Goal: Task Accomplishment & Management: Manage account settings

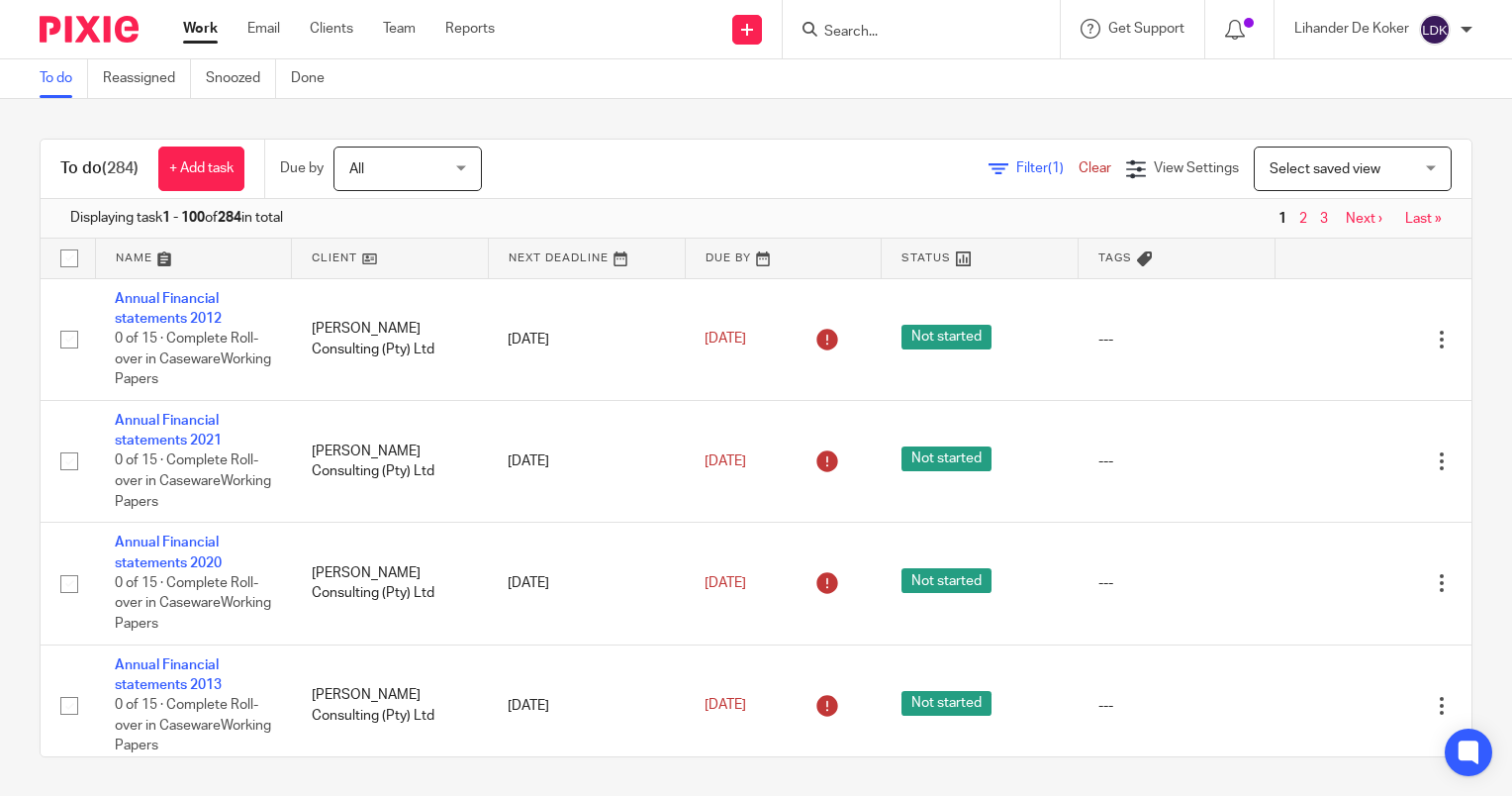
click at [867, 32] on input "Search" at bounding box center [911, 33] width 178 height 18
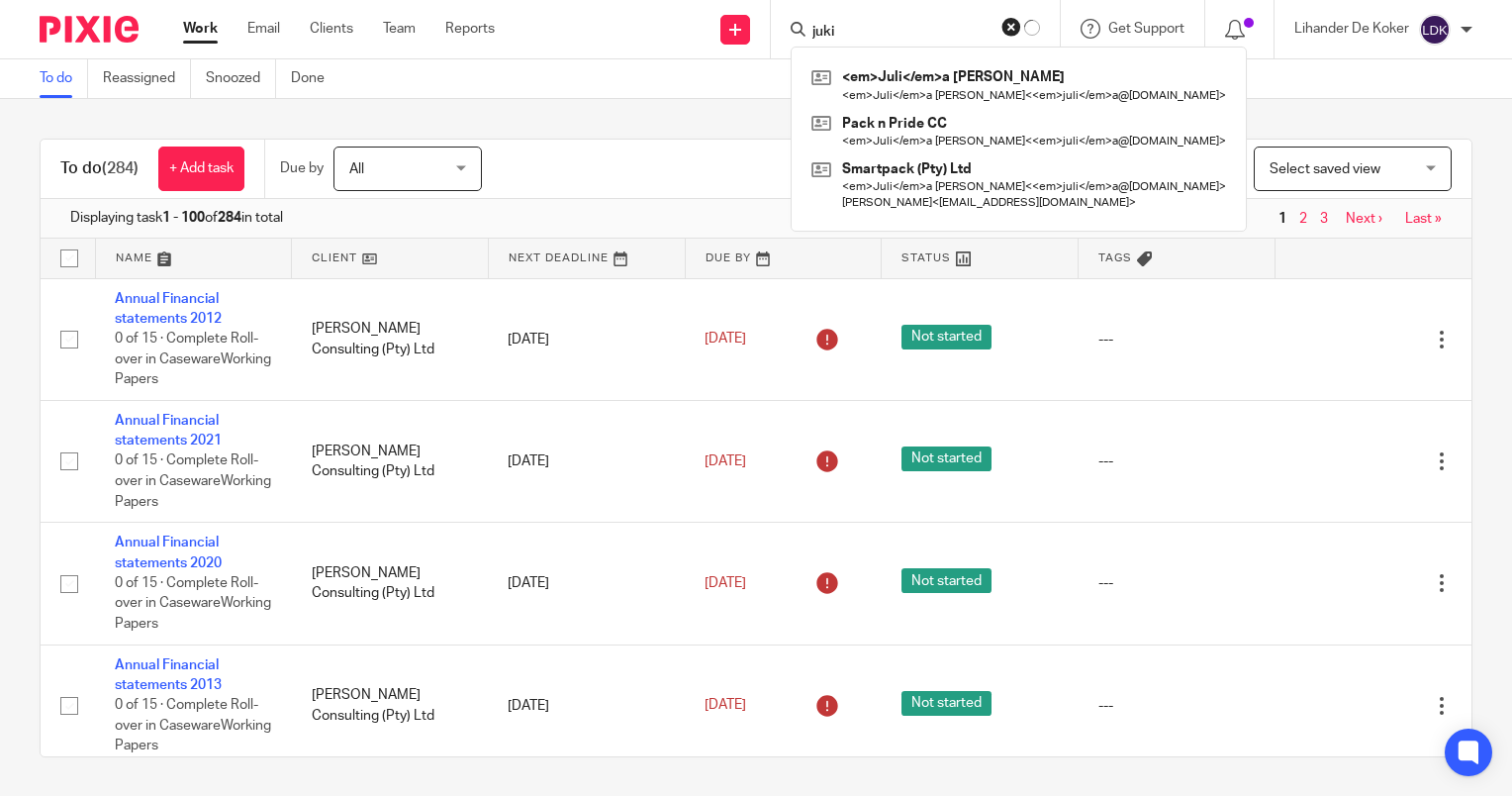
type input "juki"
drag, startPoint x: 1267, startPoint y: 103, endPoint x: 1275, endPoint y: 125, distance: 23.4
click at [1267, 103] on div "To do (284) + Add task Due by All All Today Tomorrow This week Next week This m…" at bounding box center [756, 447] width 1512 height 697
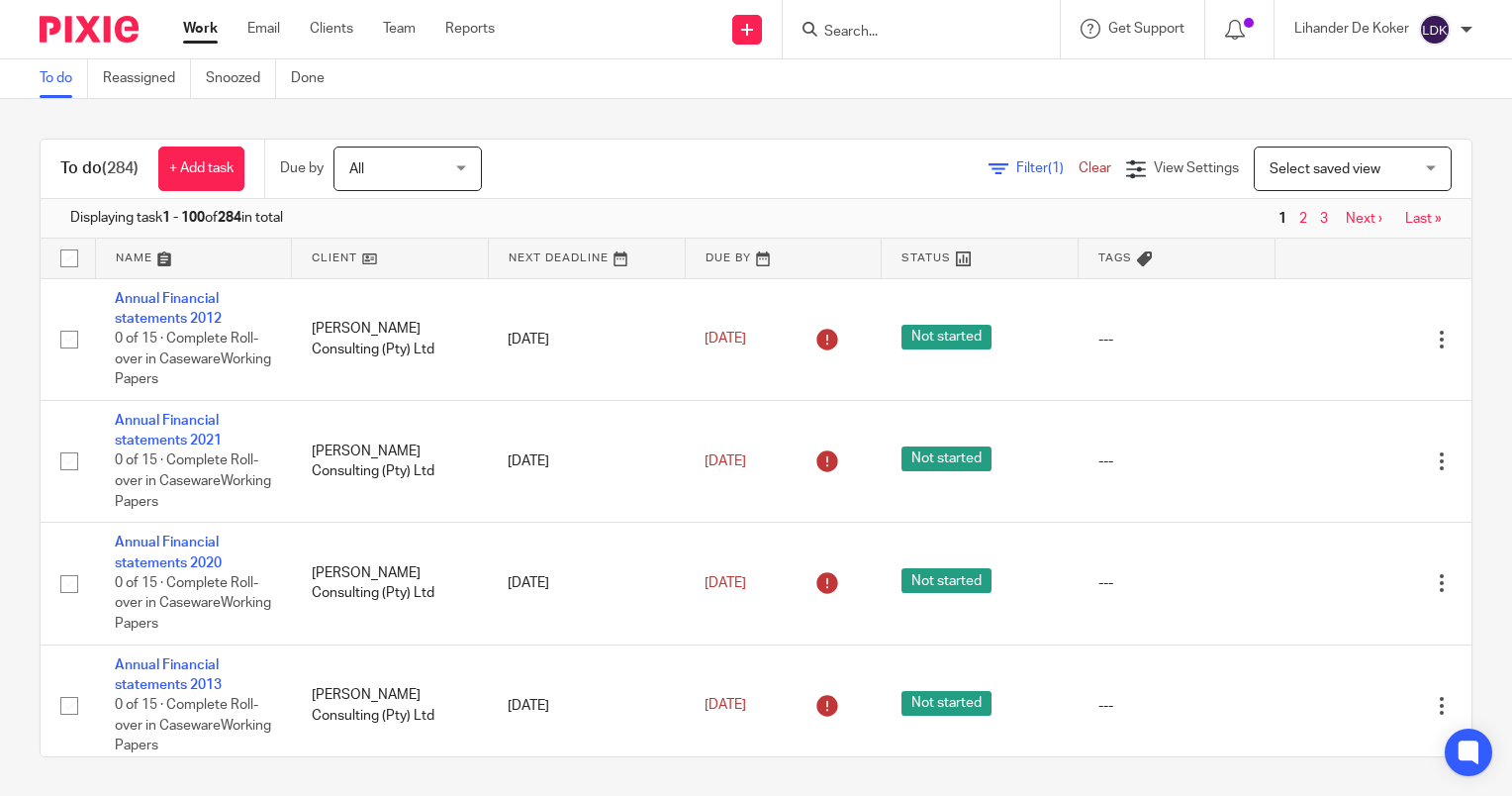
click at [928, 30] on input "Search" at bounding box center [911, 33] width 178 height 18
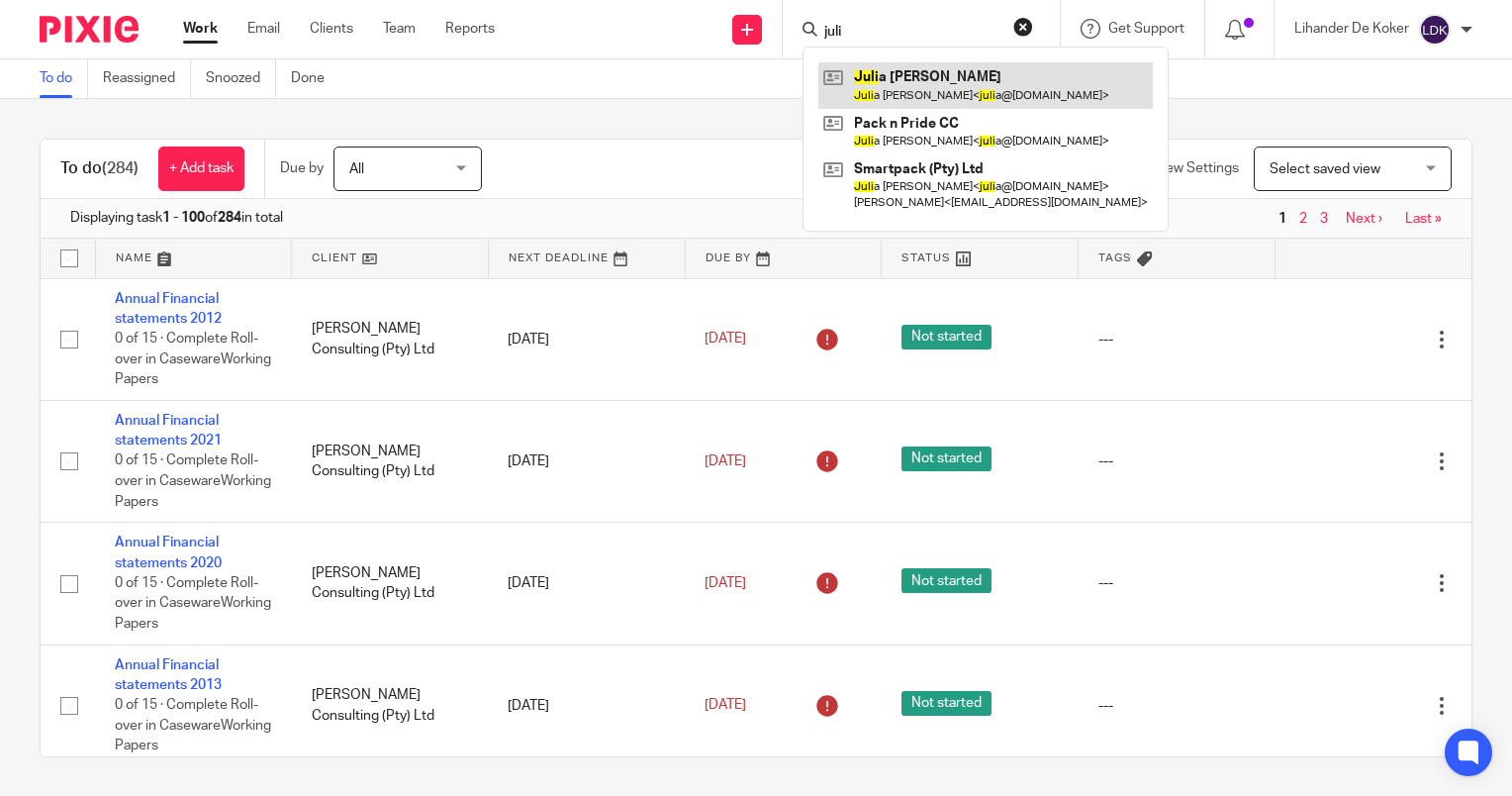
type input "juli"
click at [948, 70] on link at bounding box center [986, 86] width 335 height 46
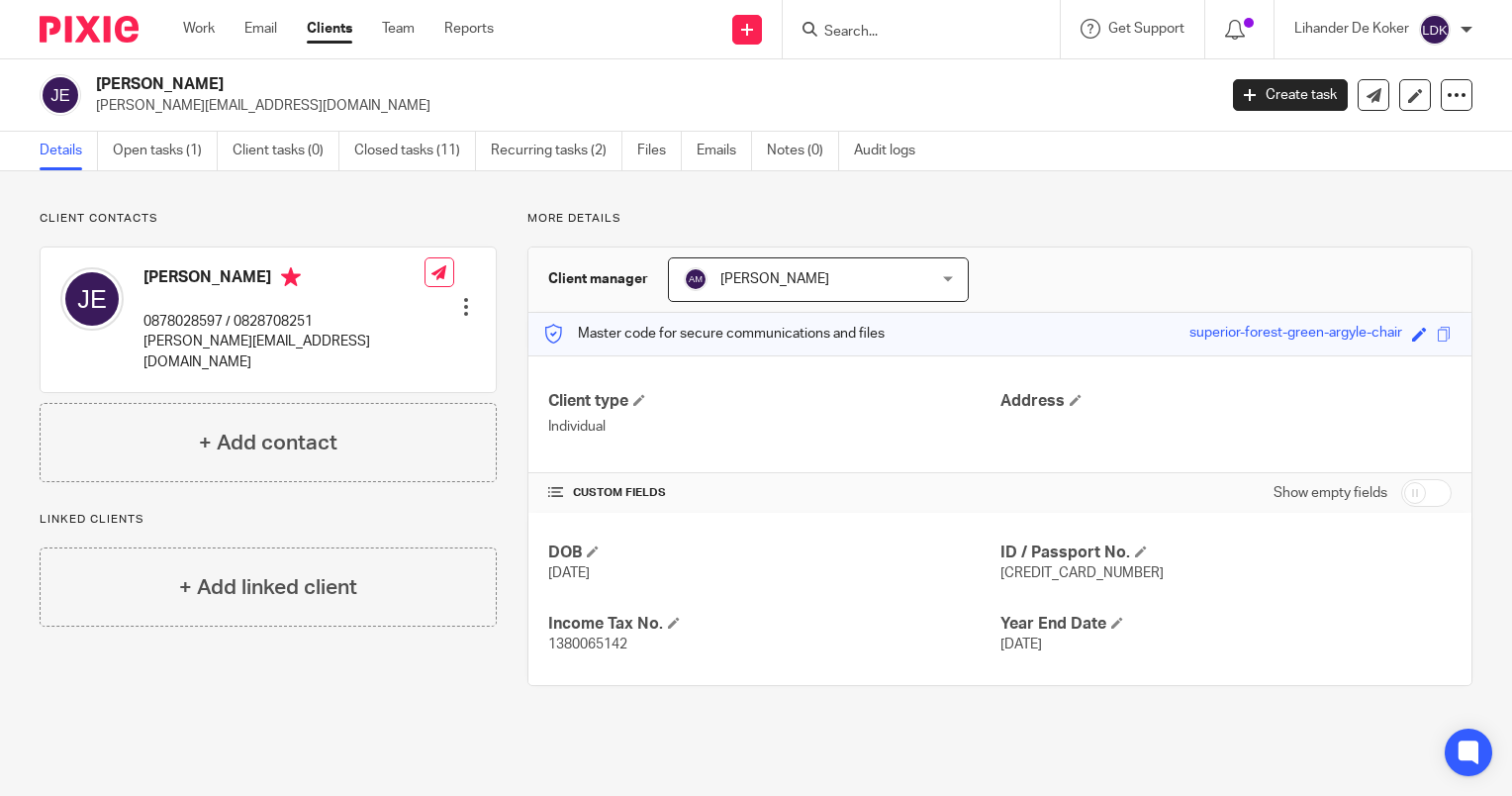
click at [852, 34] on input "Search" at bounding box center [911, 33] width 178 height 18
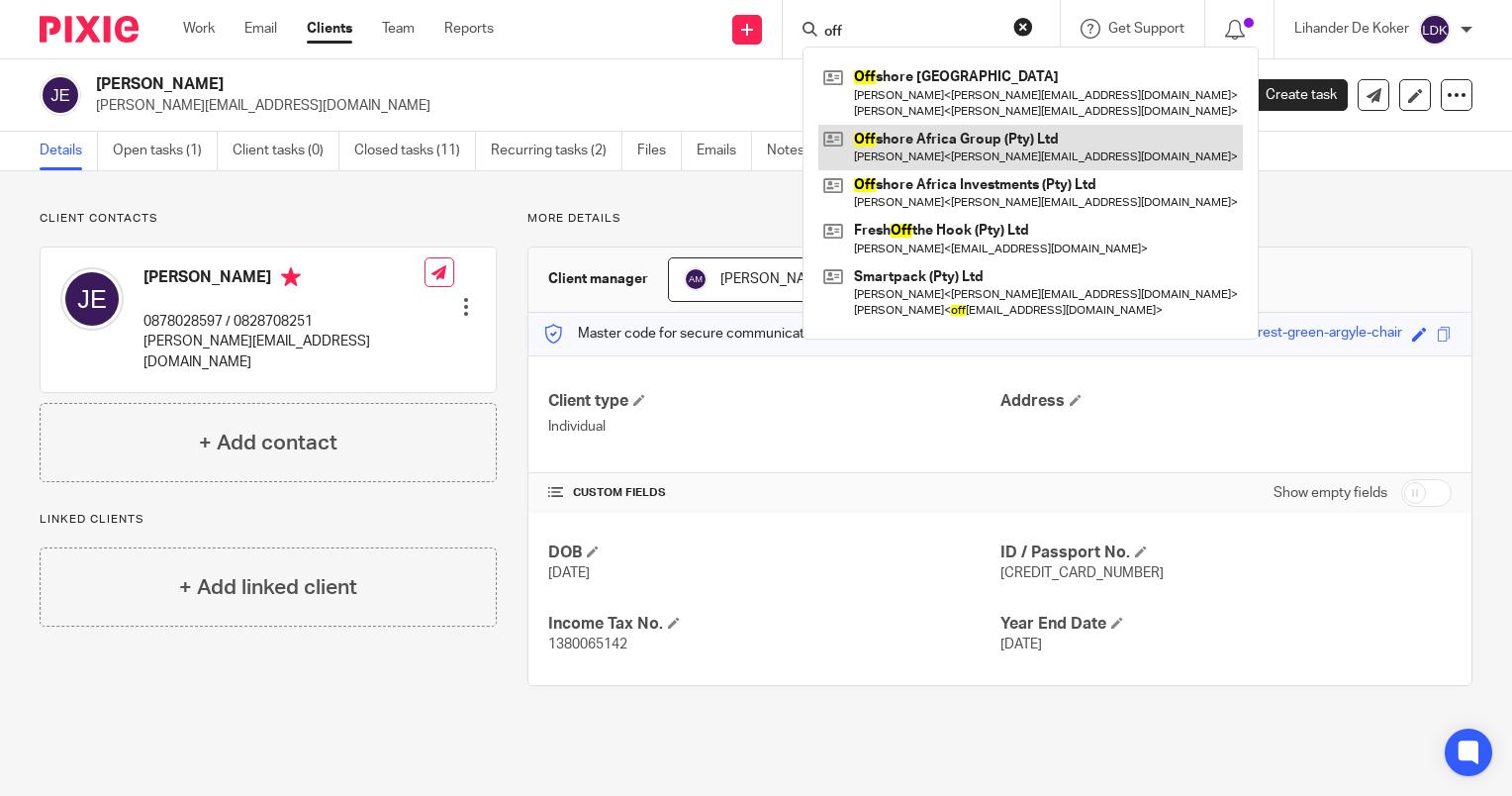
type input "off"
click at [931, 152] on link at bounding box center [1031, 147] width 424 height 46
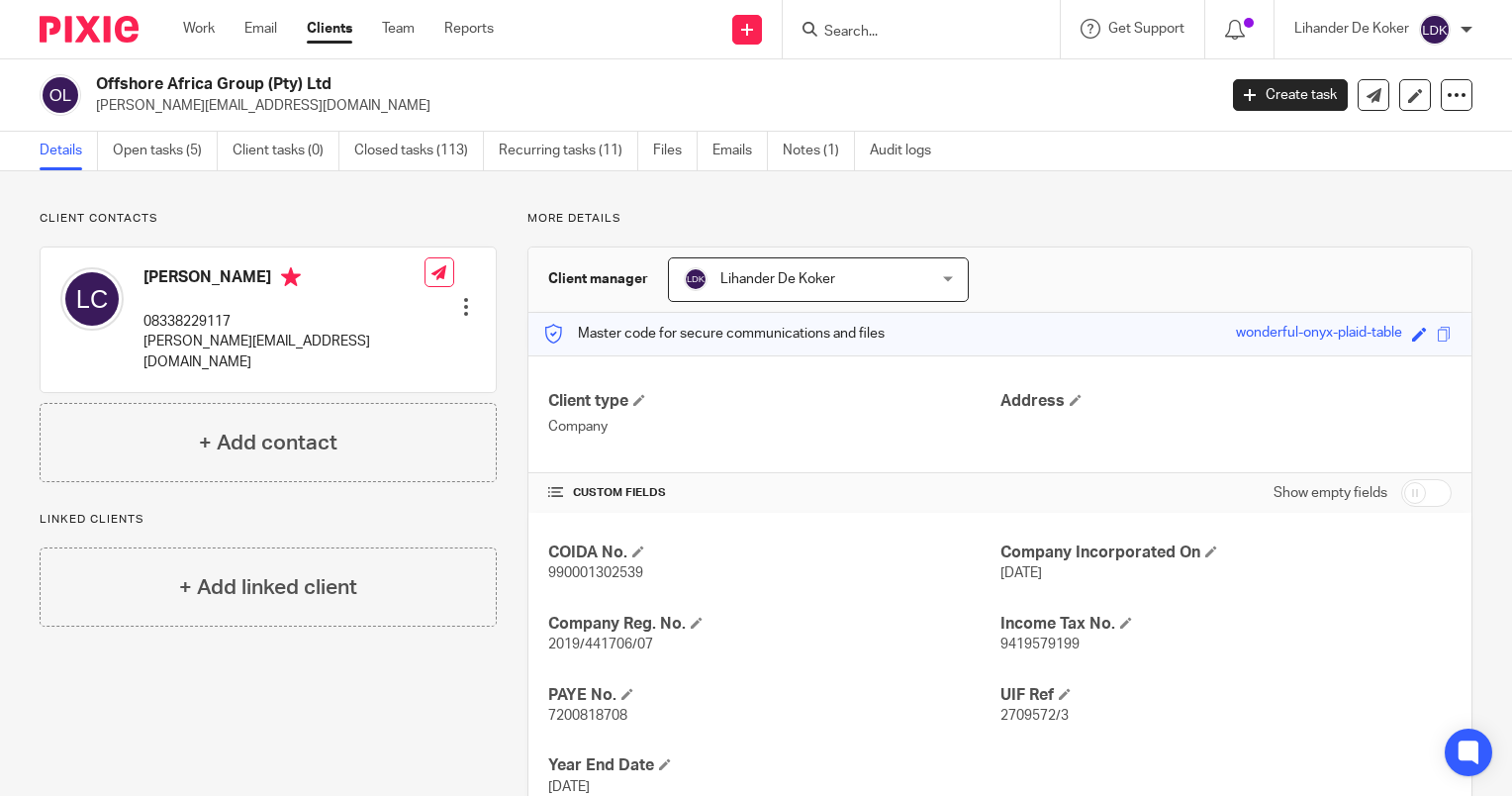
click at [892, 34] on input "Search" at bounding box center [911, 33] width 178 height 18
drag, startPoint x: 188, startPoint y: 32, endPoint x: 199, endPoint y: 30, distance: 11.2
click at [188, 32] on link "Work" at bounding box center [199, 29] width 32 height 20
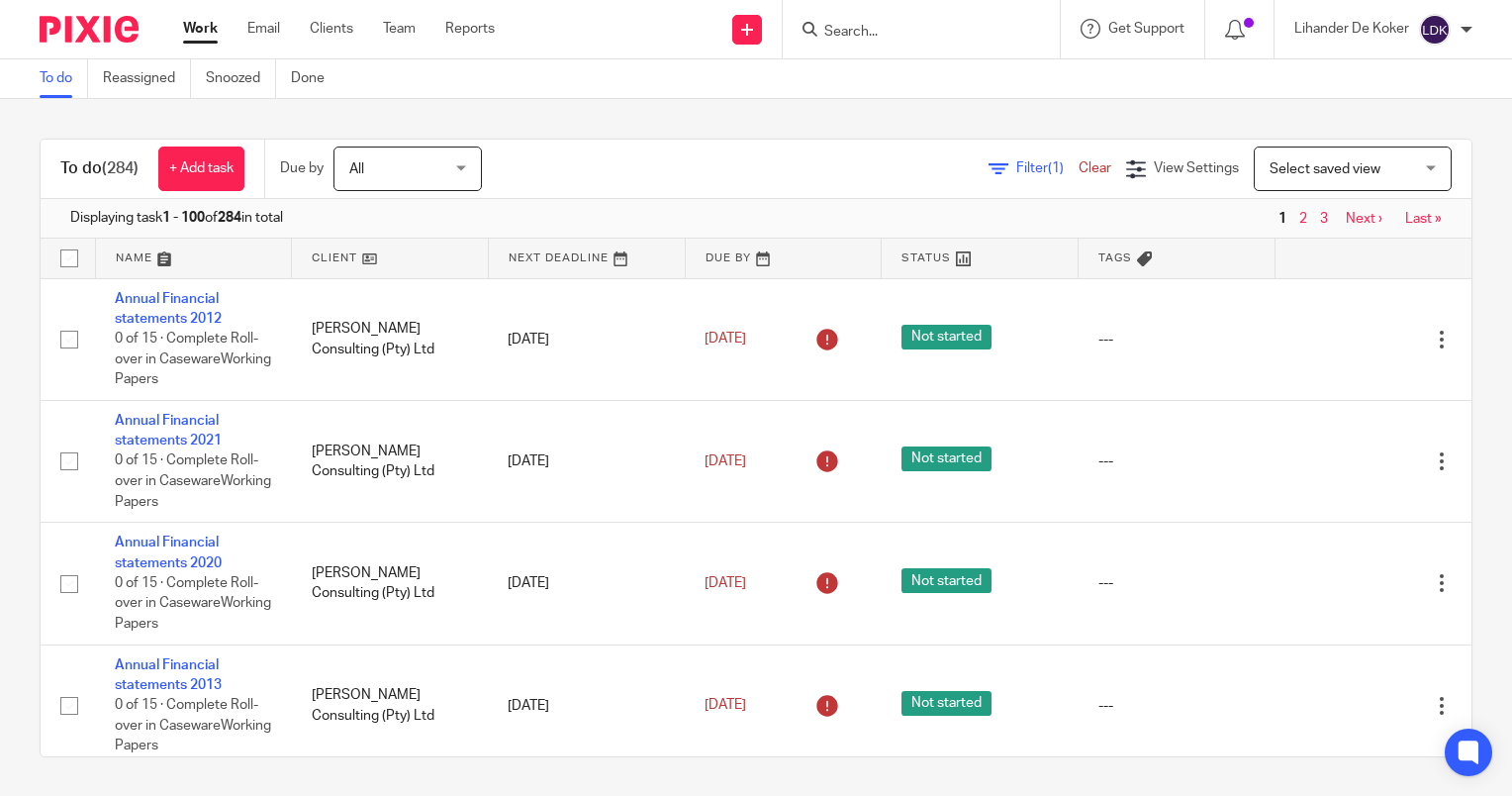
click at [857, 39] on input "Search" at bounding box center [911, 33] width 178 height 18
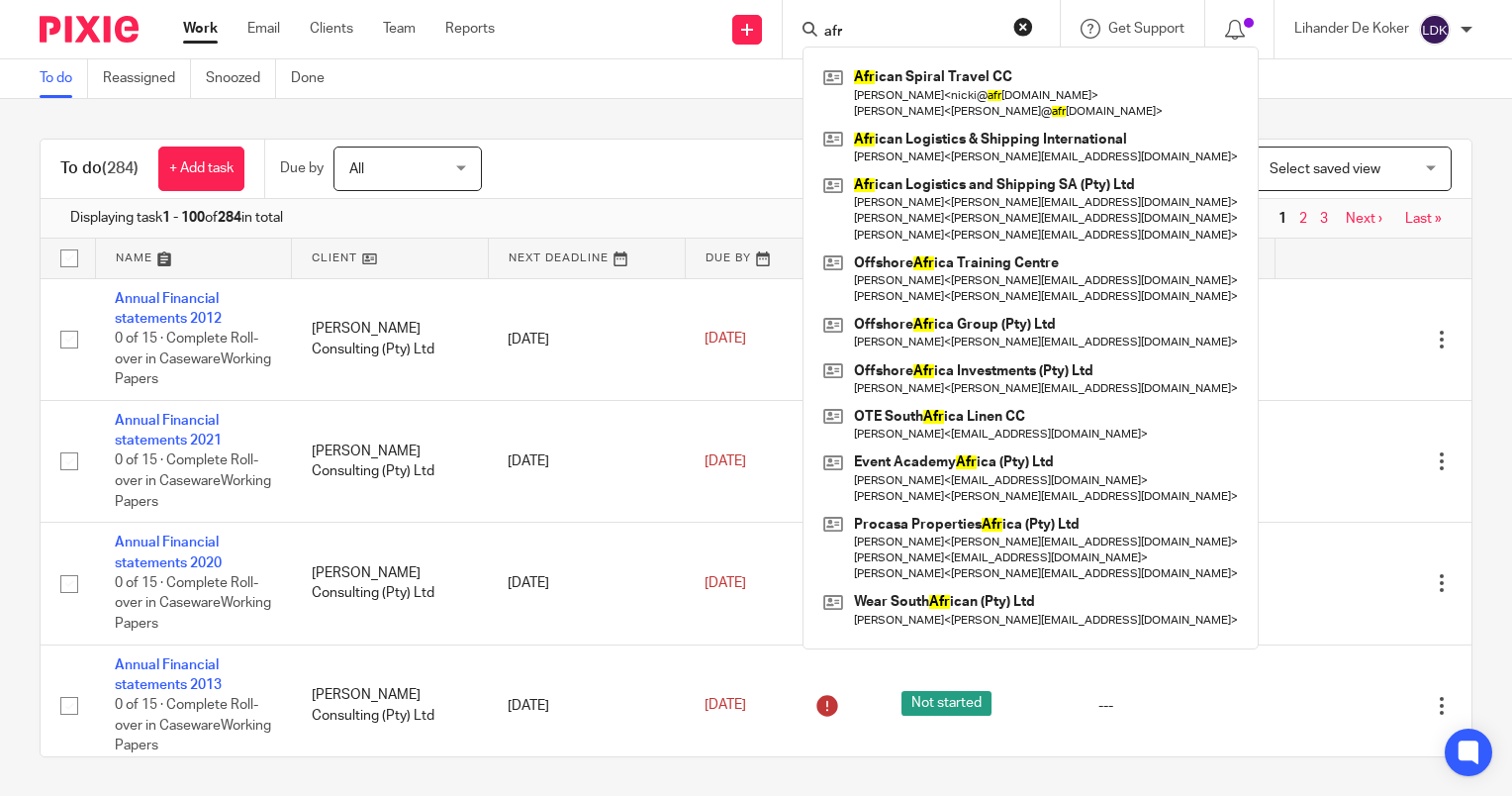
type input "afr"
click at [860, 32] on form "afr" at bounding box center [928, 29] width 211 height 25
drag, startPoint x: 859, startPoint y: 32, endPoint x: 572, endPoint y: 32, distance: 287.0
click at [572, 32] on div "Send new email Create task Add client afr Afr ican Spiral Travel CC Nicki Delmu…" at bounding box center [1019, 29] width 988 height 59
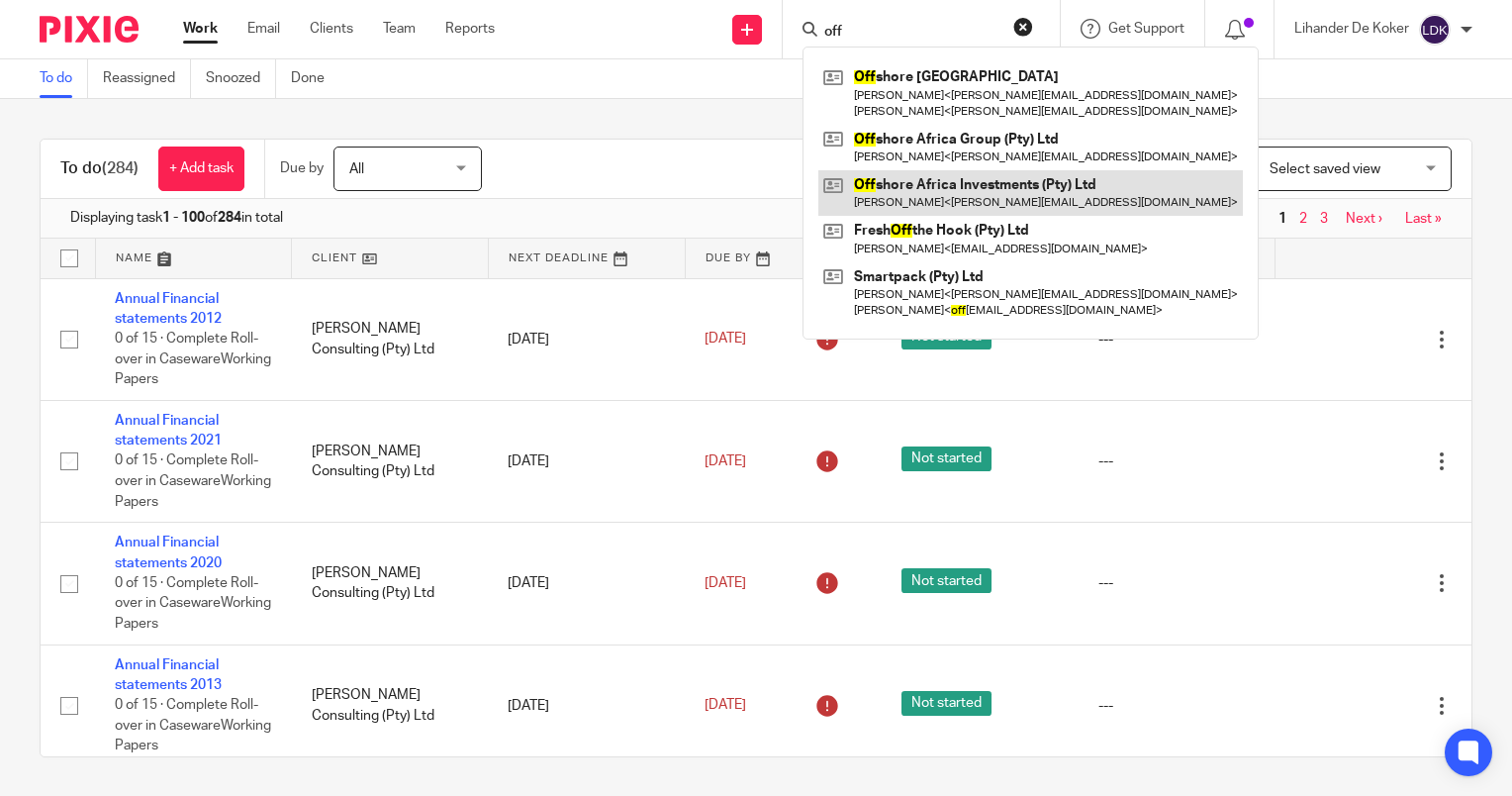
type input "off"
click at [890, 171] on link at bounding box center [1031, 193] width 424 height 46
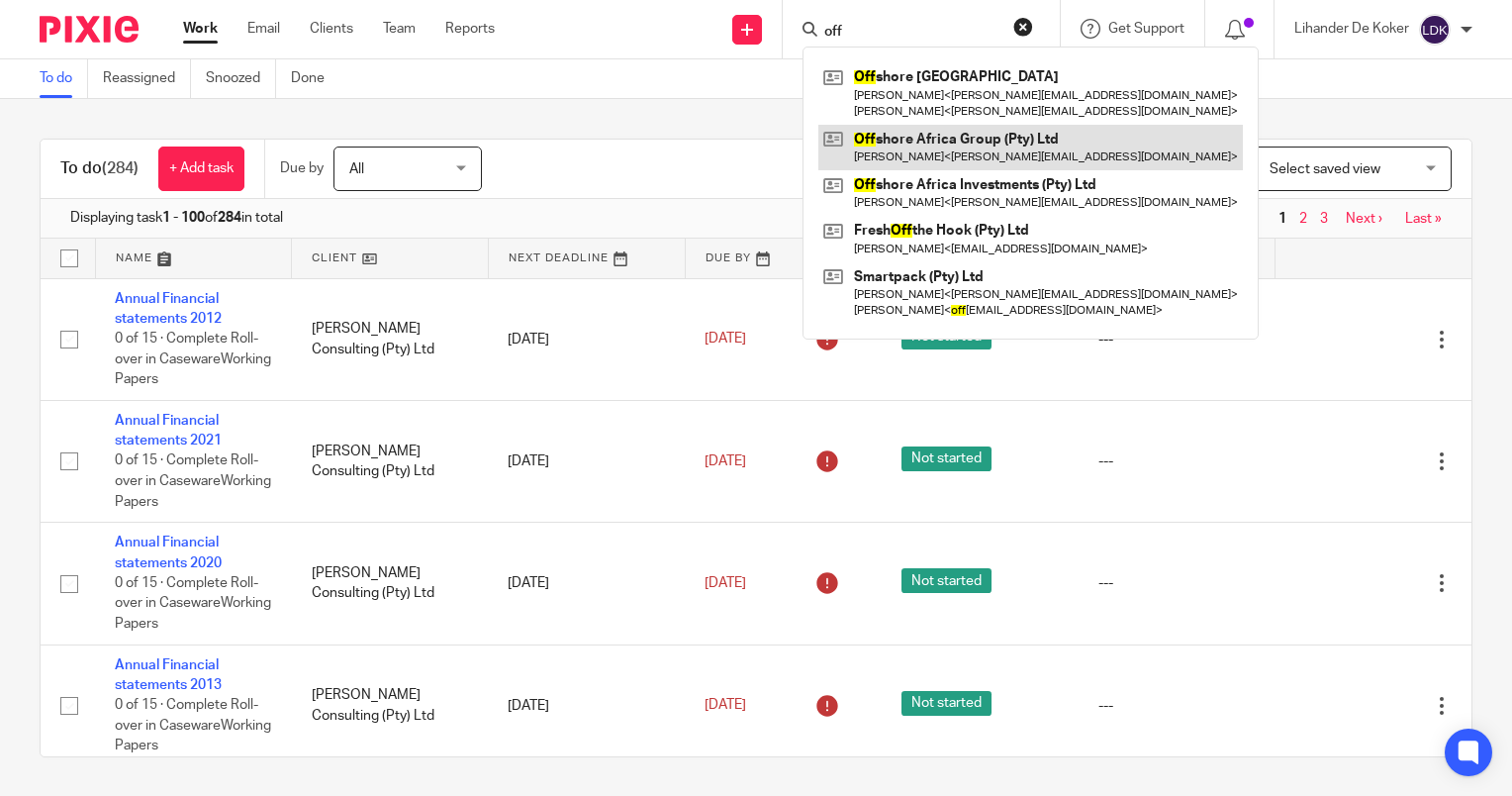
click at [900, 150] on link at bounding box center [1031, 147] width 424 height 46
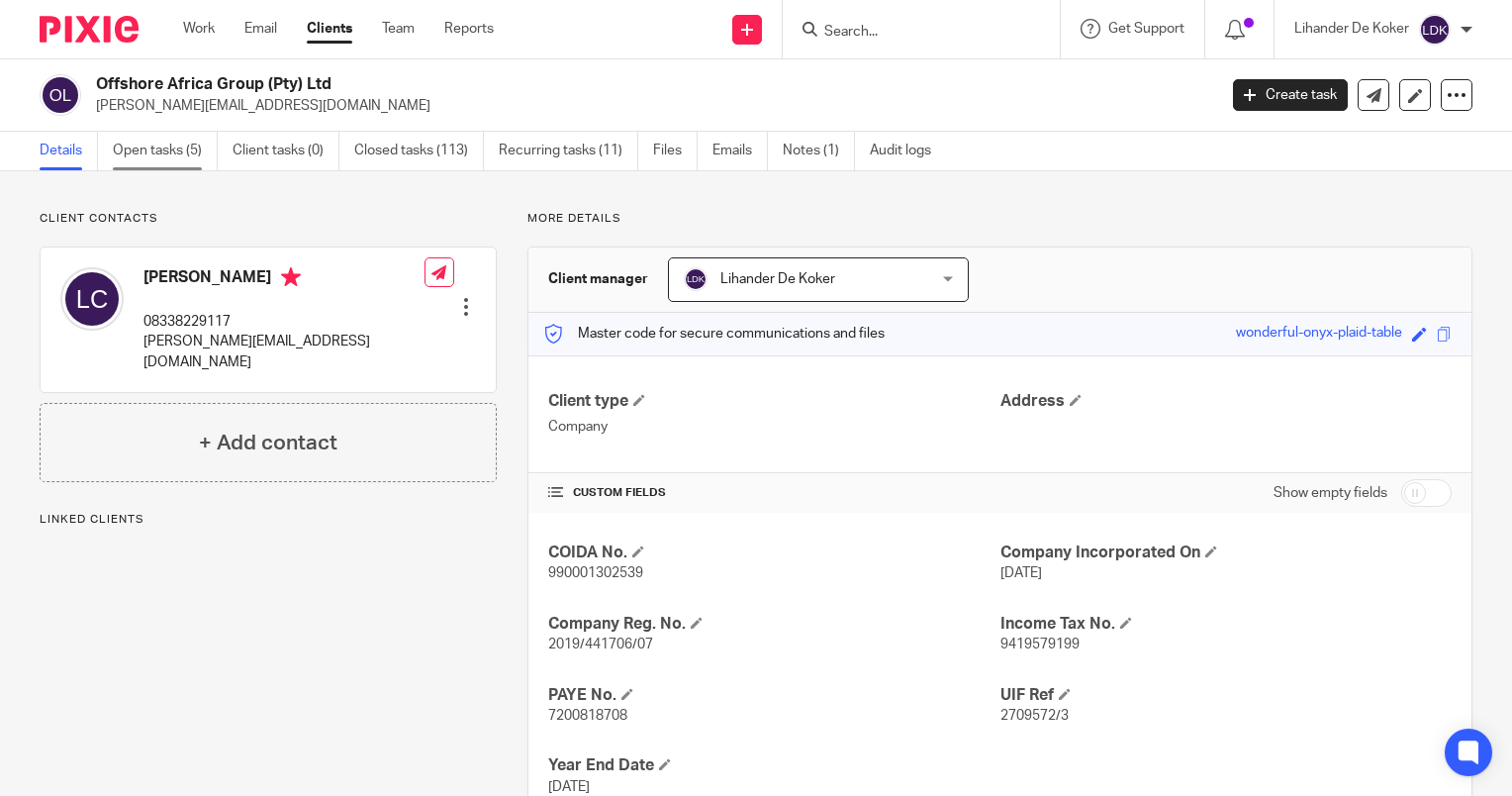
click at [144, 148] on link "Open tasks (5)" at bounding box center [164, 150] width 105 height 39
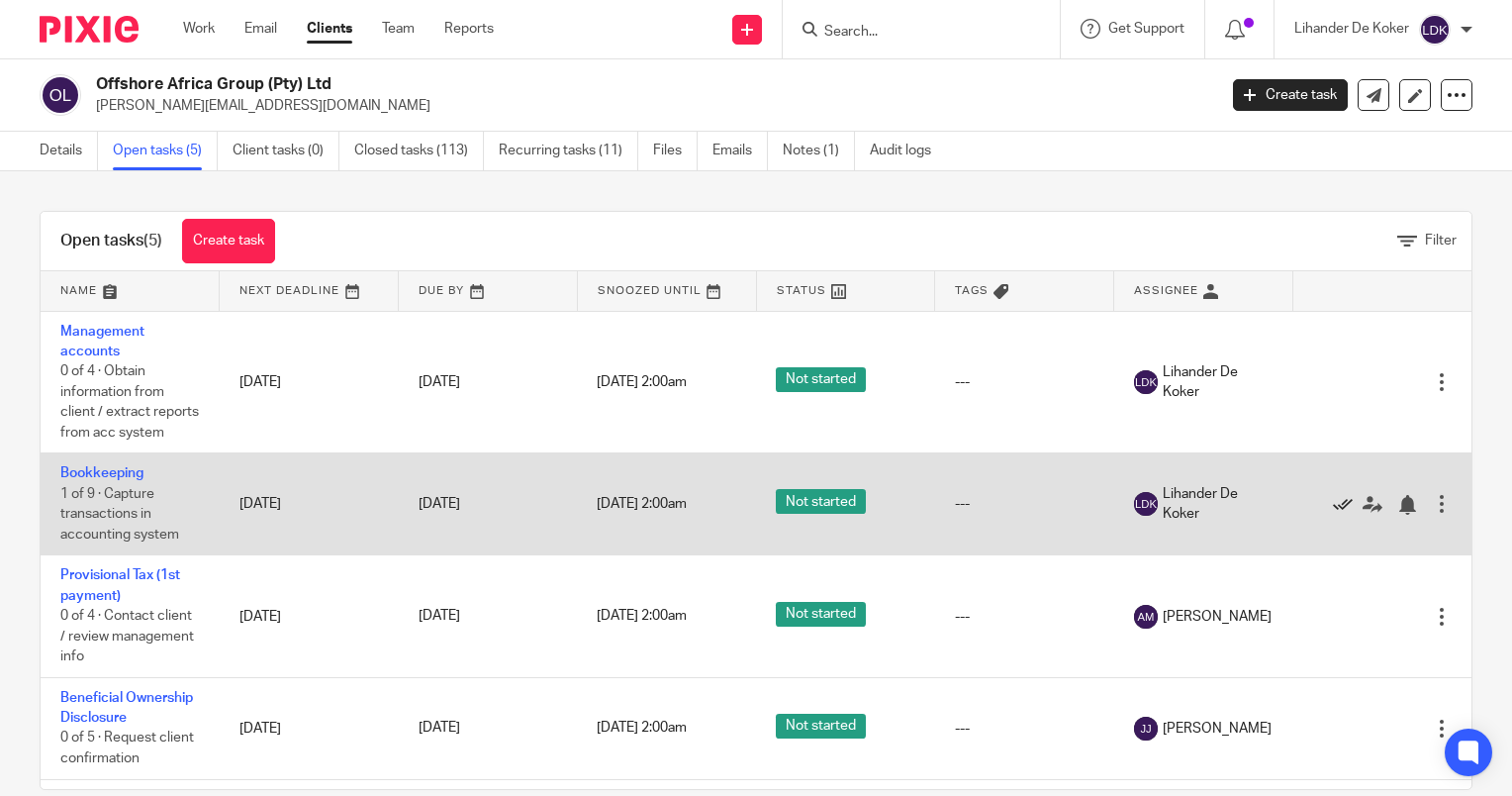
click at [1333, 515] on icon at bounding box center [1343, 505] width 20 height 20
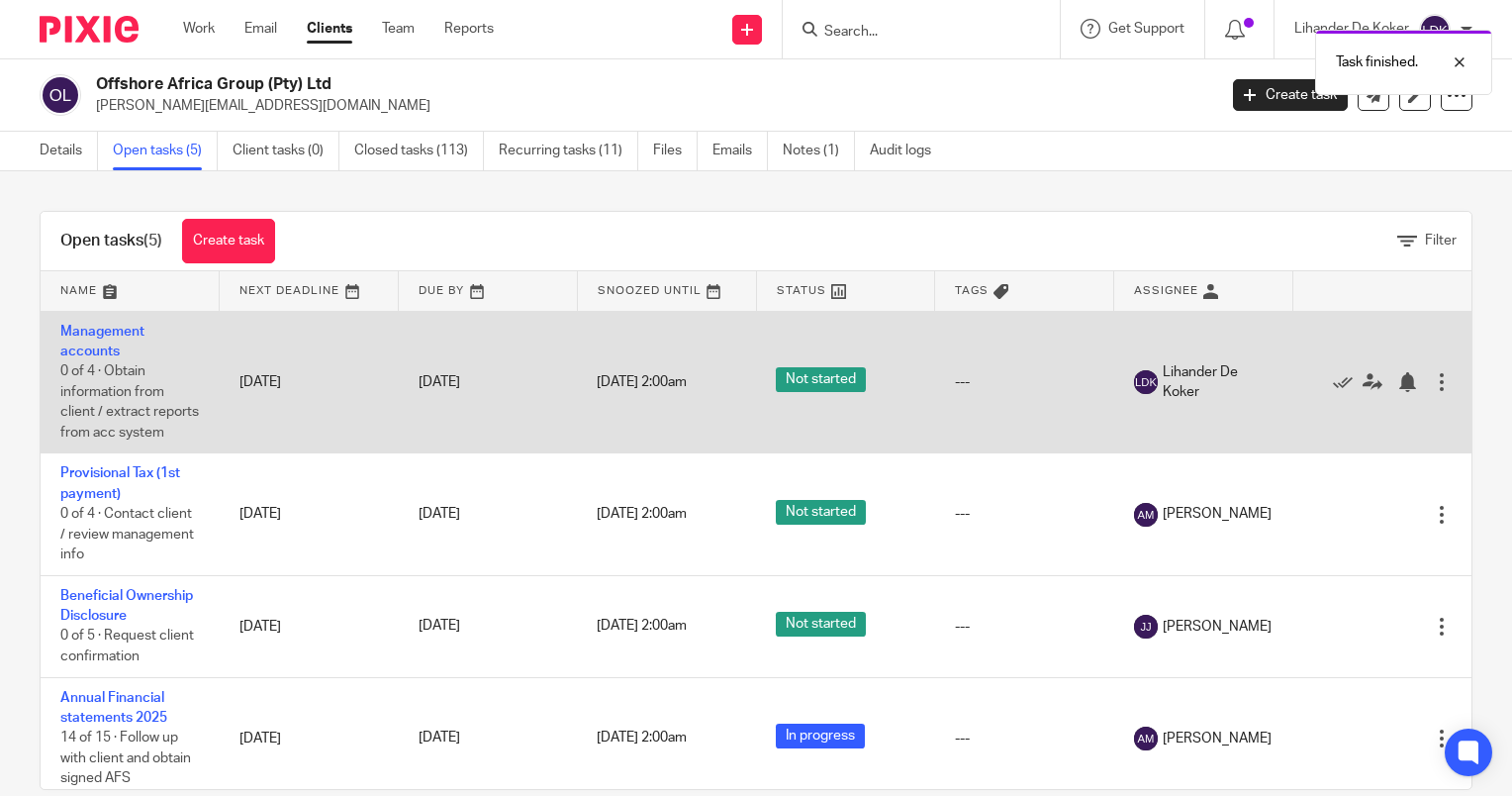
click at [66, 342] on td "Management accounts 0 of 4 · Obtain information from client / extract reports f…" at bounding box center [130, 382] width 179 height 142
click at [79, 337] on td "Management accounts 0 of 4 · Obtain information from client / extract reports f…" at bounding box center [130, 382] width 179 height 142
click at [98, 329] on link "Management accounts" at bounding box center [103, 342] width 84 height 34
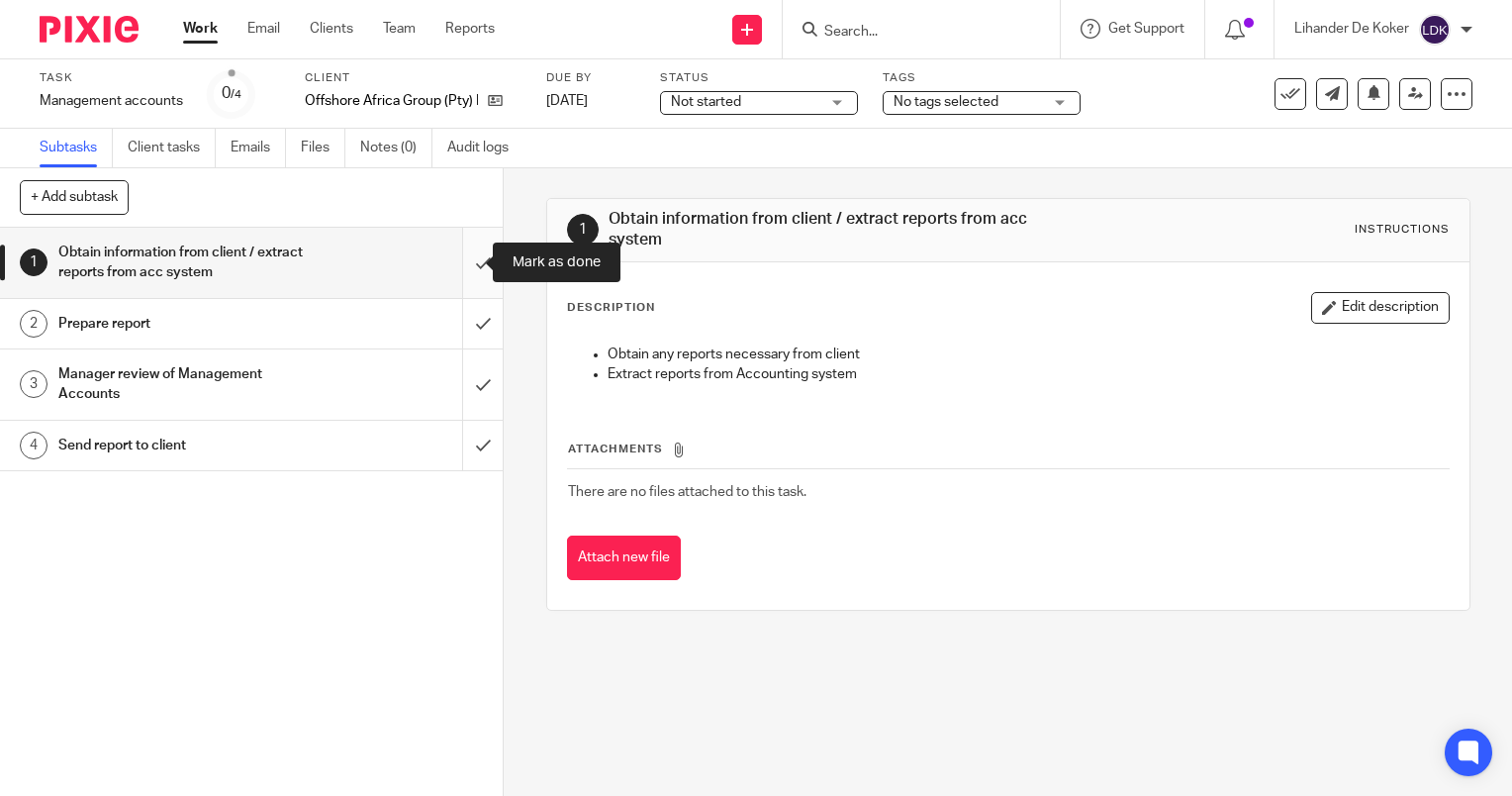
click at [466, 265] on input "submit" at bounding box center [251, 263] width 503 height 71
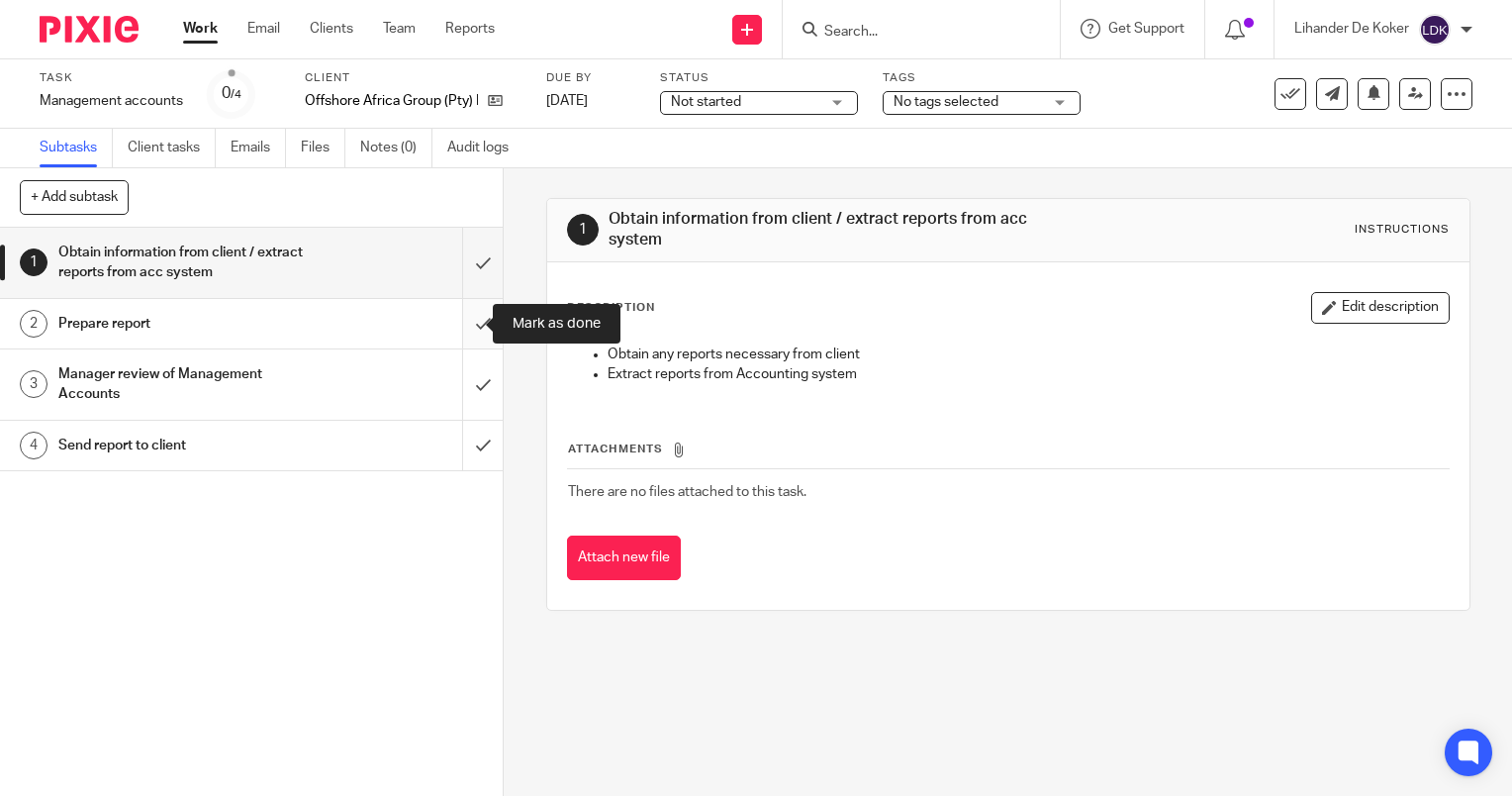
click at [470, 316] on input "submit" at bounding box center [251, 324] width 503 height 50
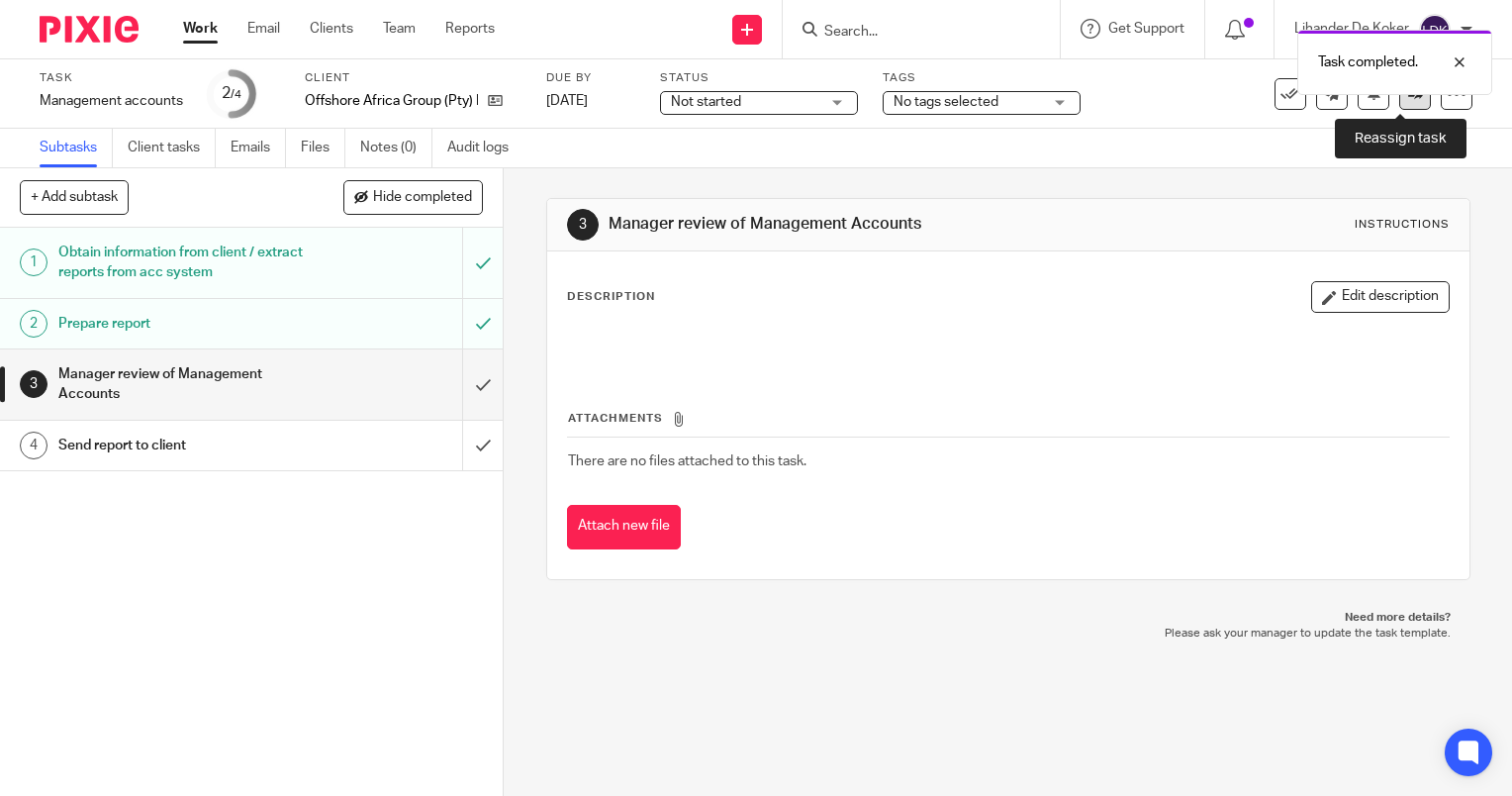
click at [1403, 107] on link at bounding box center [1415, 94] width 32 height 32
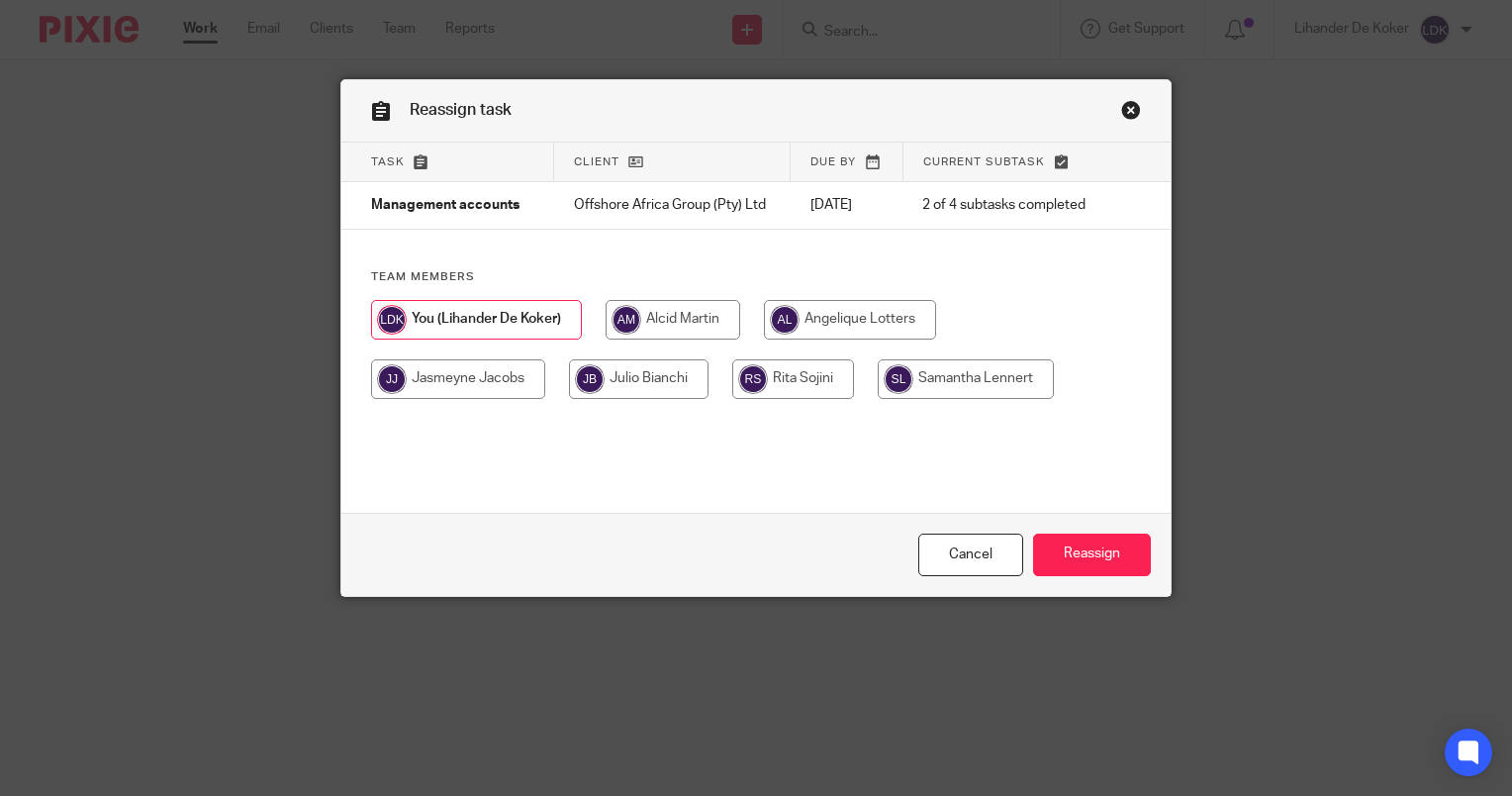
click at [705, 325] on input "radio" at bounding box center [672, 320] width 134 height 40
radio input "true"
click at [1059, 560] on input "Reassign" at bounding box center [1092, 555] width 118 height 43
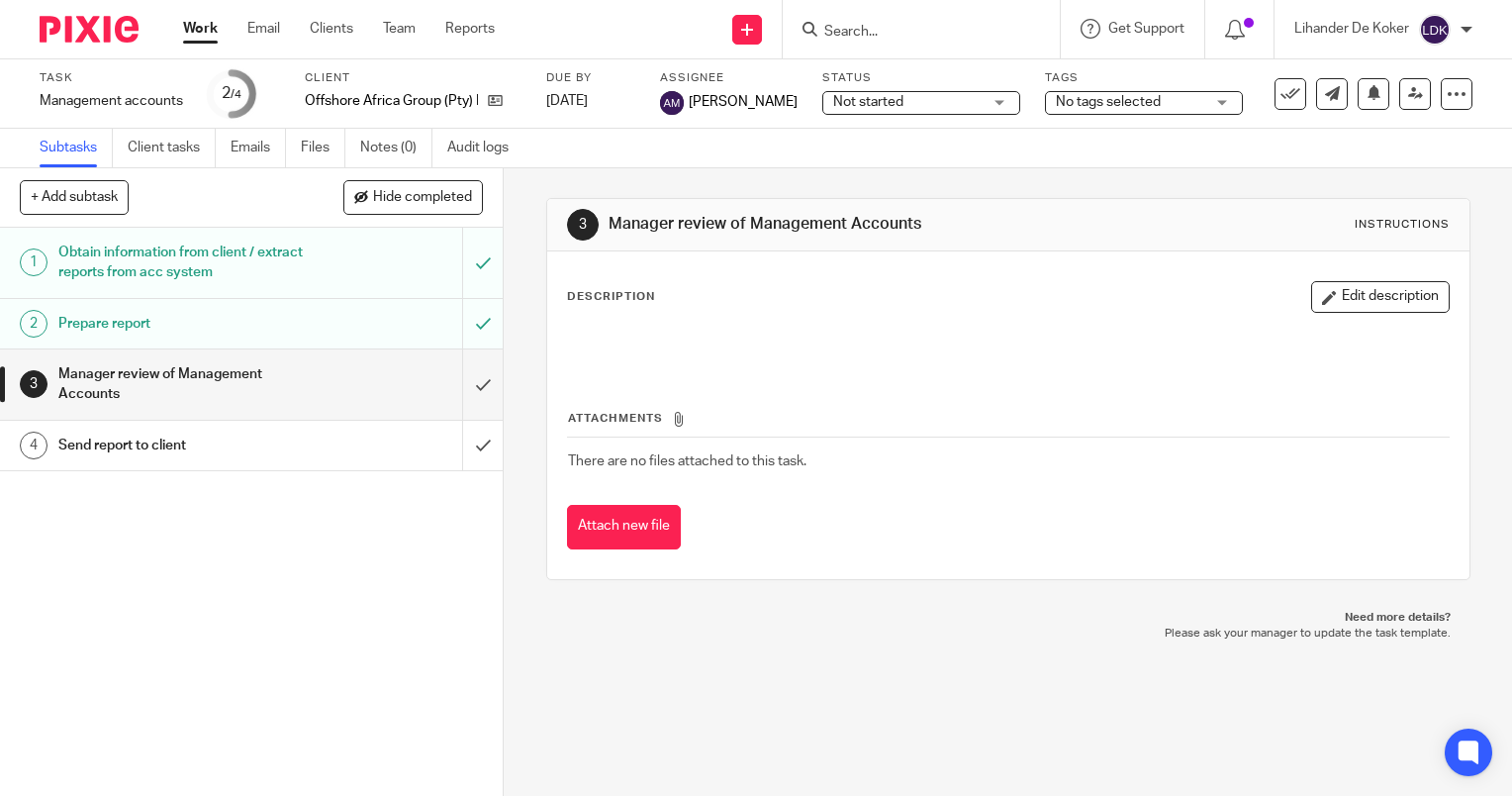
click at [876, 32] on input "Search" at bounding box center [911, 33] width 178 height 18
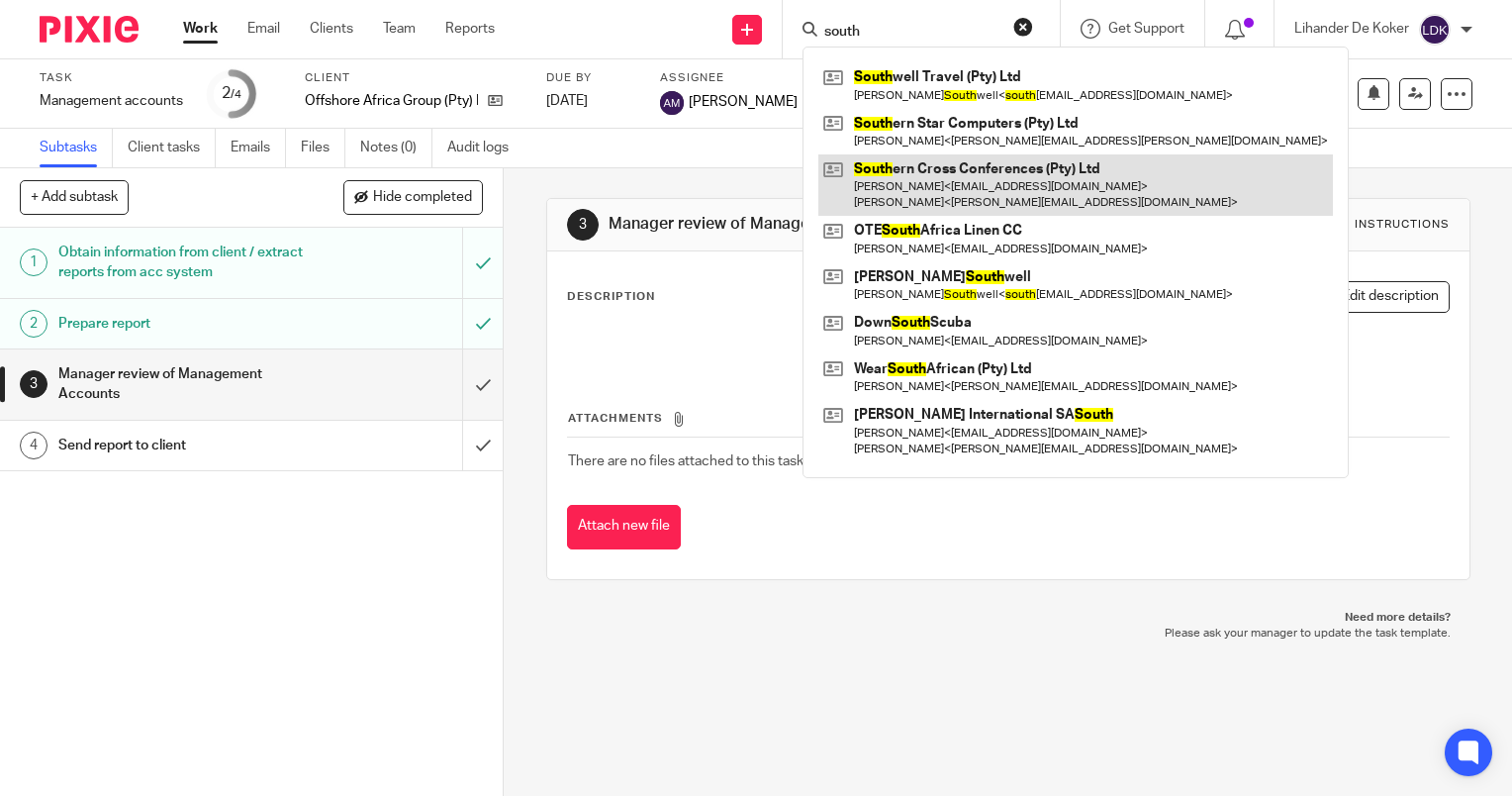
type input "south"
click at [974, 170] on link at bounding box center [1076, 185] width 515 height 62
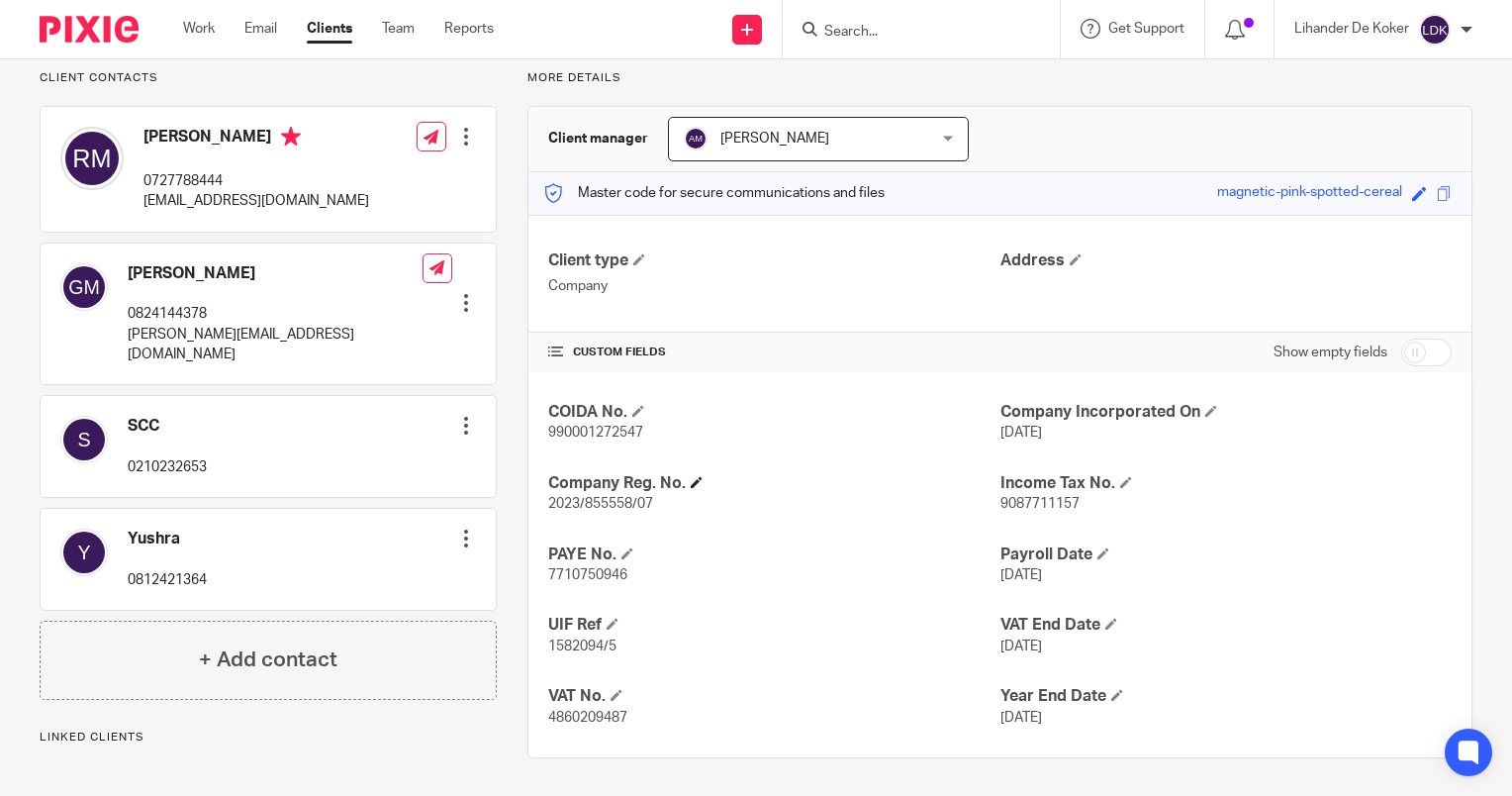
scroll to position [141, 0]
click at [186, 174] on p "0727788444" at bounding box center [256, 180] width 226 height 20
copy p "0727788444"
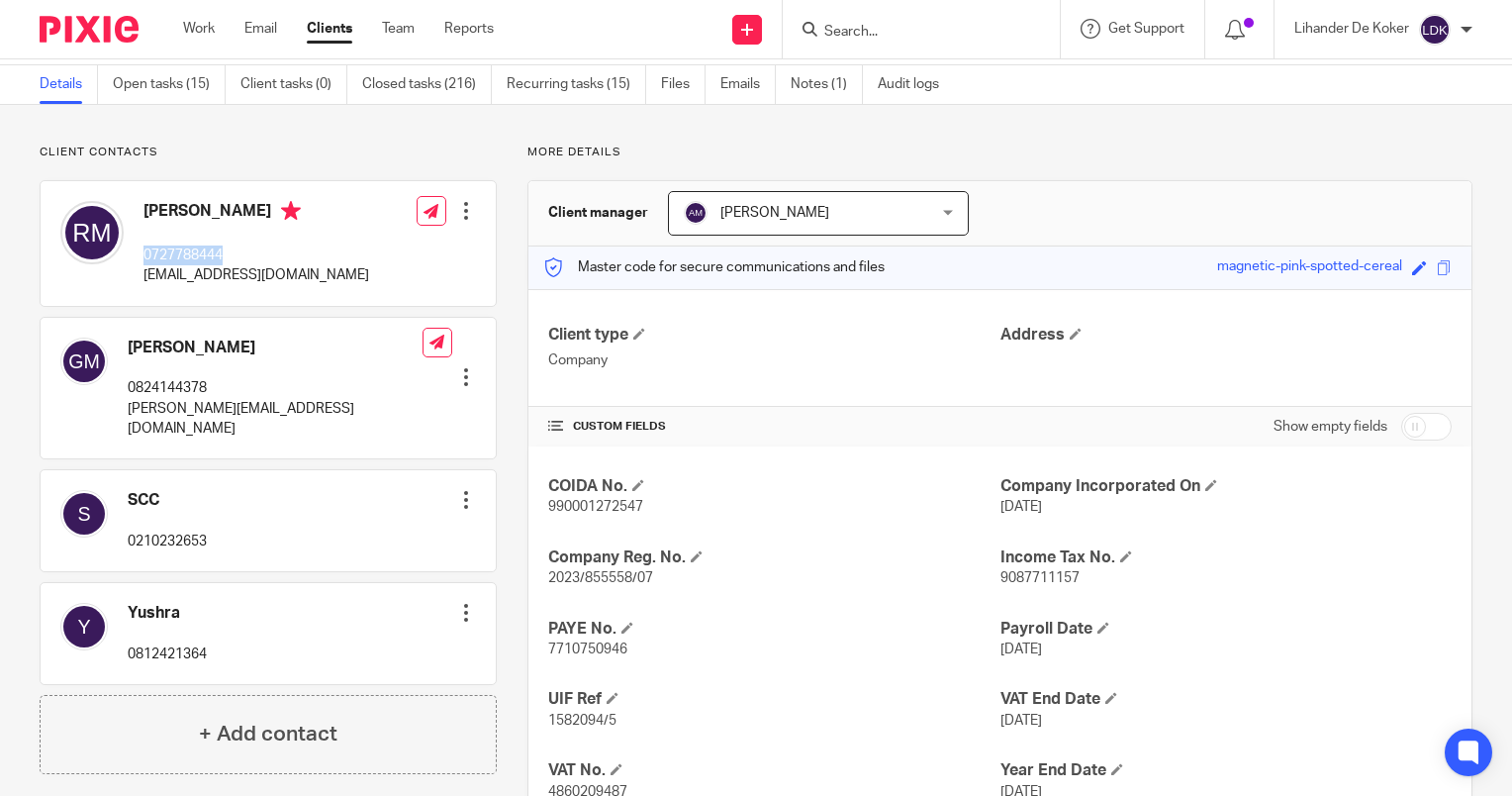
scroll to position [0, 0]
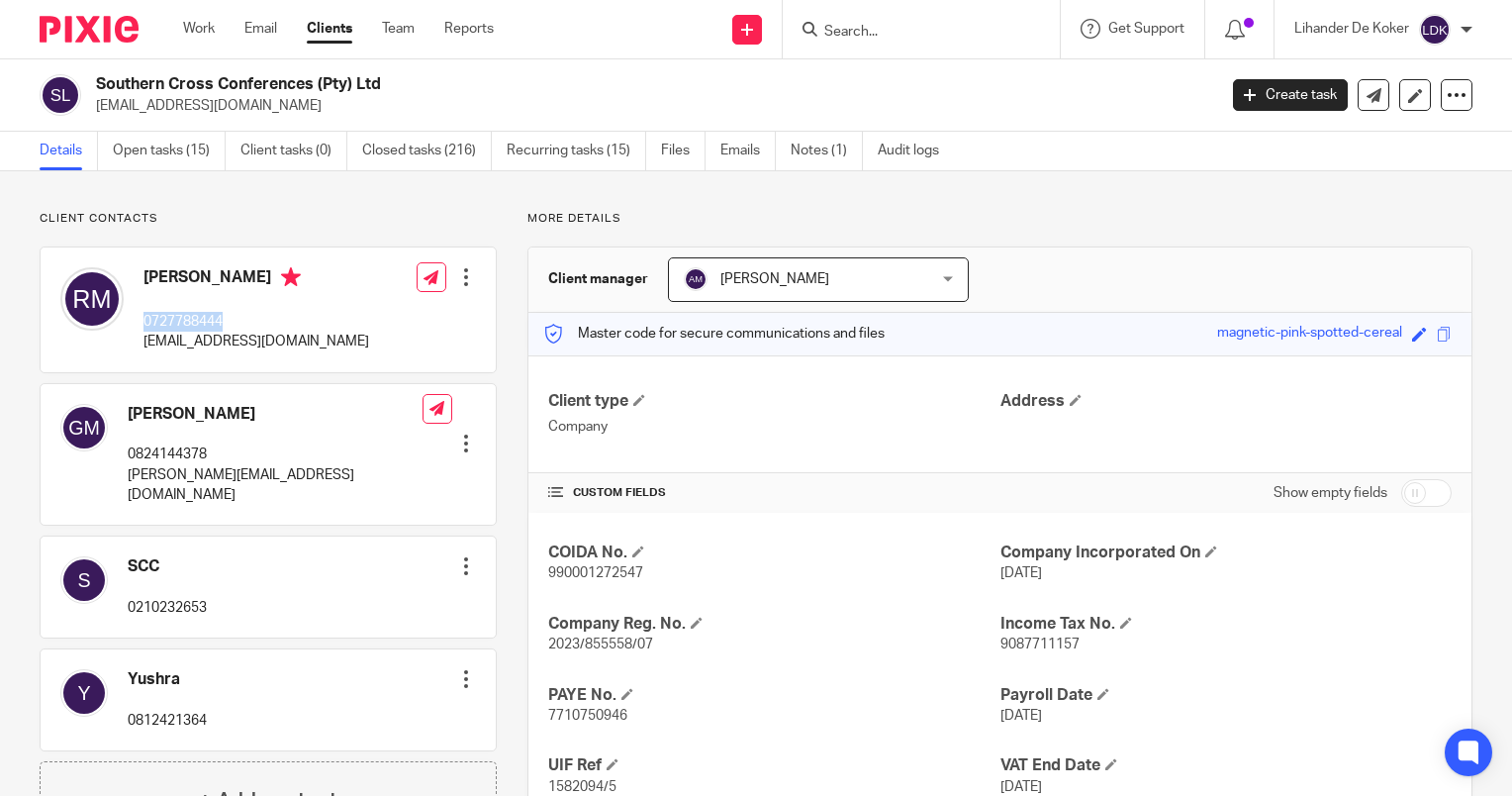
drag, startPoint x: 254, startPoint y: 107, endPoint x: 45, endPoint y: 100, distance: 209.1
click at [45, 100] on div "Southern Cross Conferences (Pty) Ltd riaan@scconferences.com" at bounding box center [622, 96] width 1163 height 42
click at [191, 109] on p "riaan@scconferences.com" at bounding box center [649, 106] width 1108 height 20
drag, startPoint x: 277, startPoint y: 107, endPoint x: 94, endPoint y: 111, distance: 183.0
click at [94, 111] on div "Southern Cross Conferences (Pty) Ltd riaan@scconferences.com" at bounding box center [622, 96] width 1163 height 42
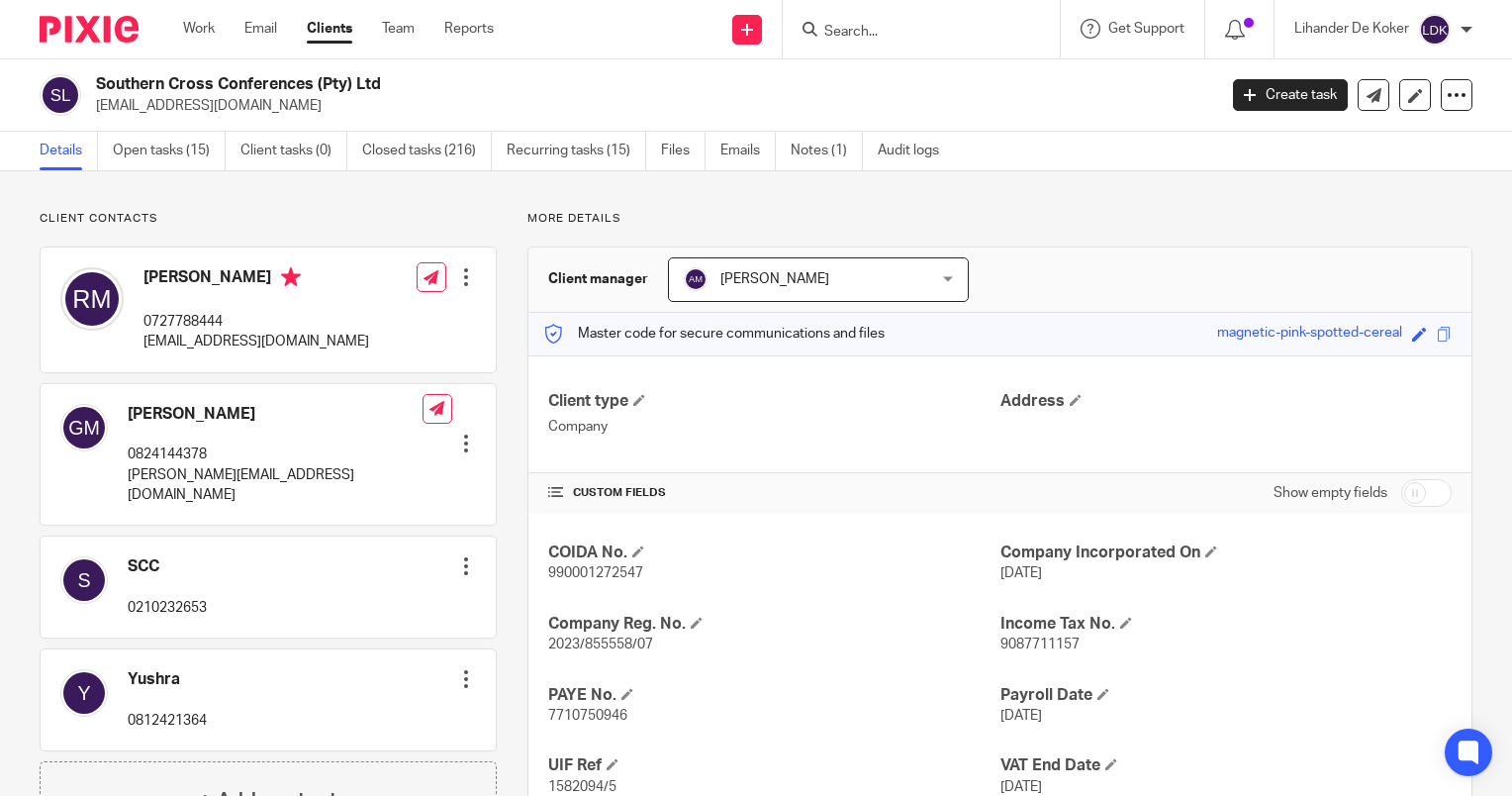
copy p "riaan@scconferences.com"
click at [849, 24] on input "Search" at bounding box center [911, 33] width 178 height 18
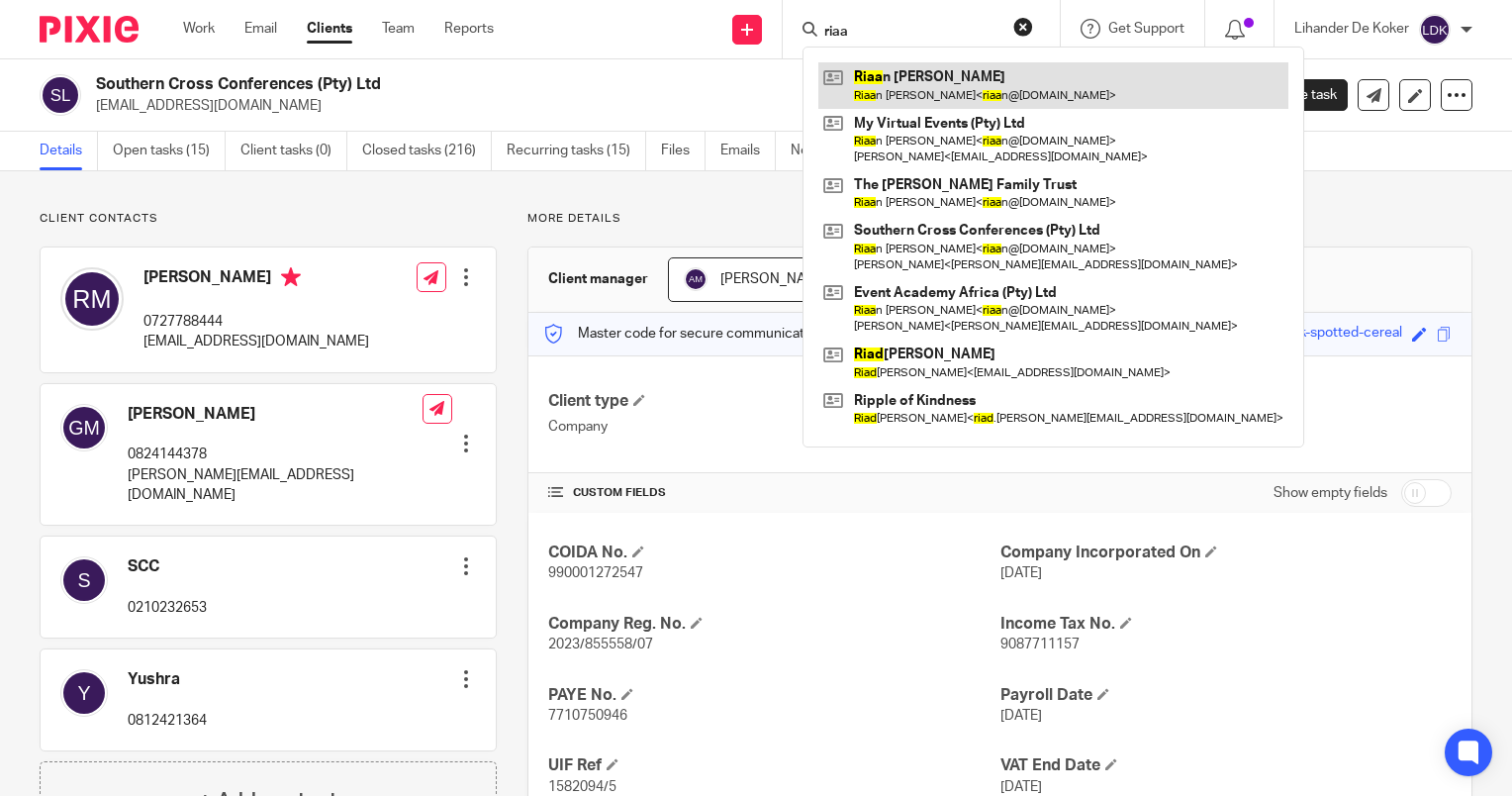
type input "riaa"
click at [926, 84] on link at bounding box center [1054, 86] width 470 height 46
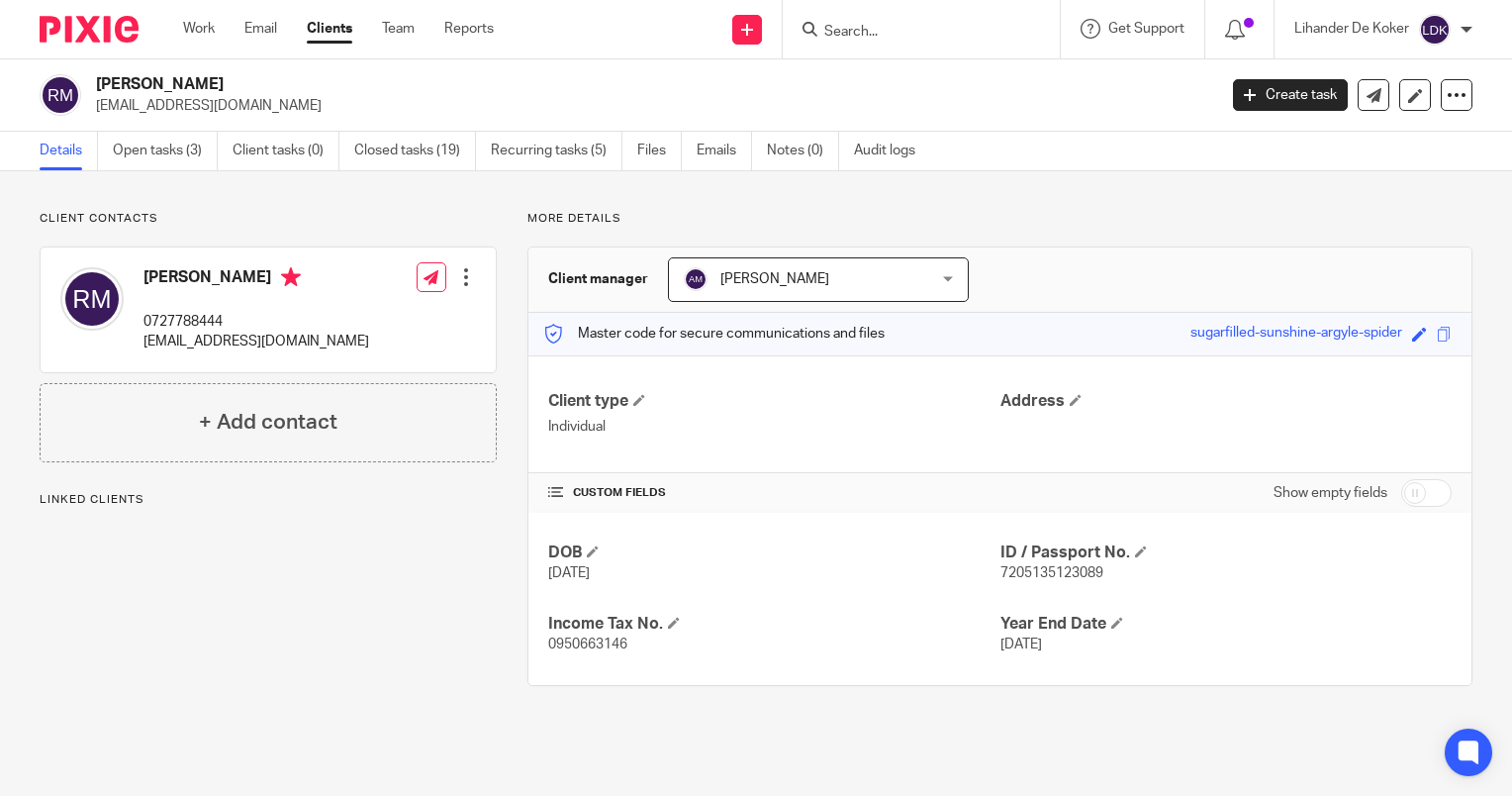
click at [1056, 578] on span "7205135123089" at bounding box center [1052, 573] width 103 height 14
copy span "7205135123089"
click at [182, 313] on p "0727788444" at bounding box center [256, 322] width 226 height 20
click at [183, 313] on p "0727788444" at bounding box center [256, 322] width 226 height 20
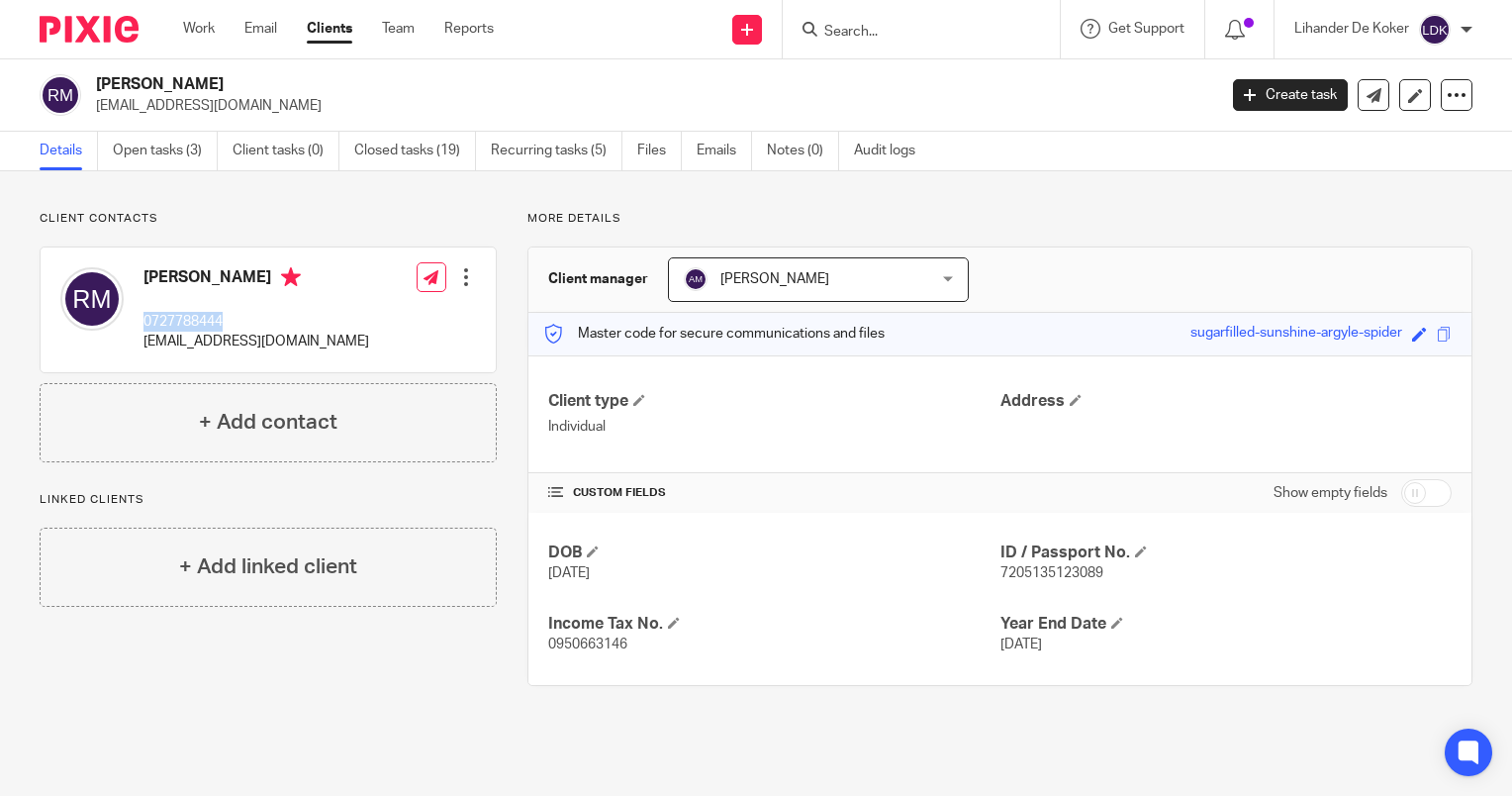
copy p "0727788444"
click at [301, 345] on p "[EMAIL_ADDRESS][DOMAIN_NAME]" at bounding box center [256, 342] width 226 height 20
drag, startPoint x: 328, startPoint y: 334, endPoint x: 141, endPoint y: 357, distance: 188.4
click at [141, 357] on div "Riaan Matthews 0727788444 riaan@scconferences.com Edit contact Create client fr…" at bounding box center [268, 309] width 455 height 125
copy p "[EMAIL_ADDRESS][DOMAIN_NAME]"
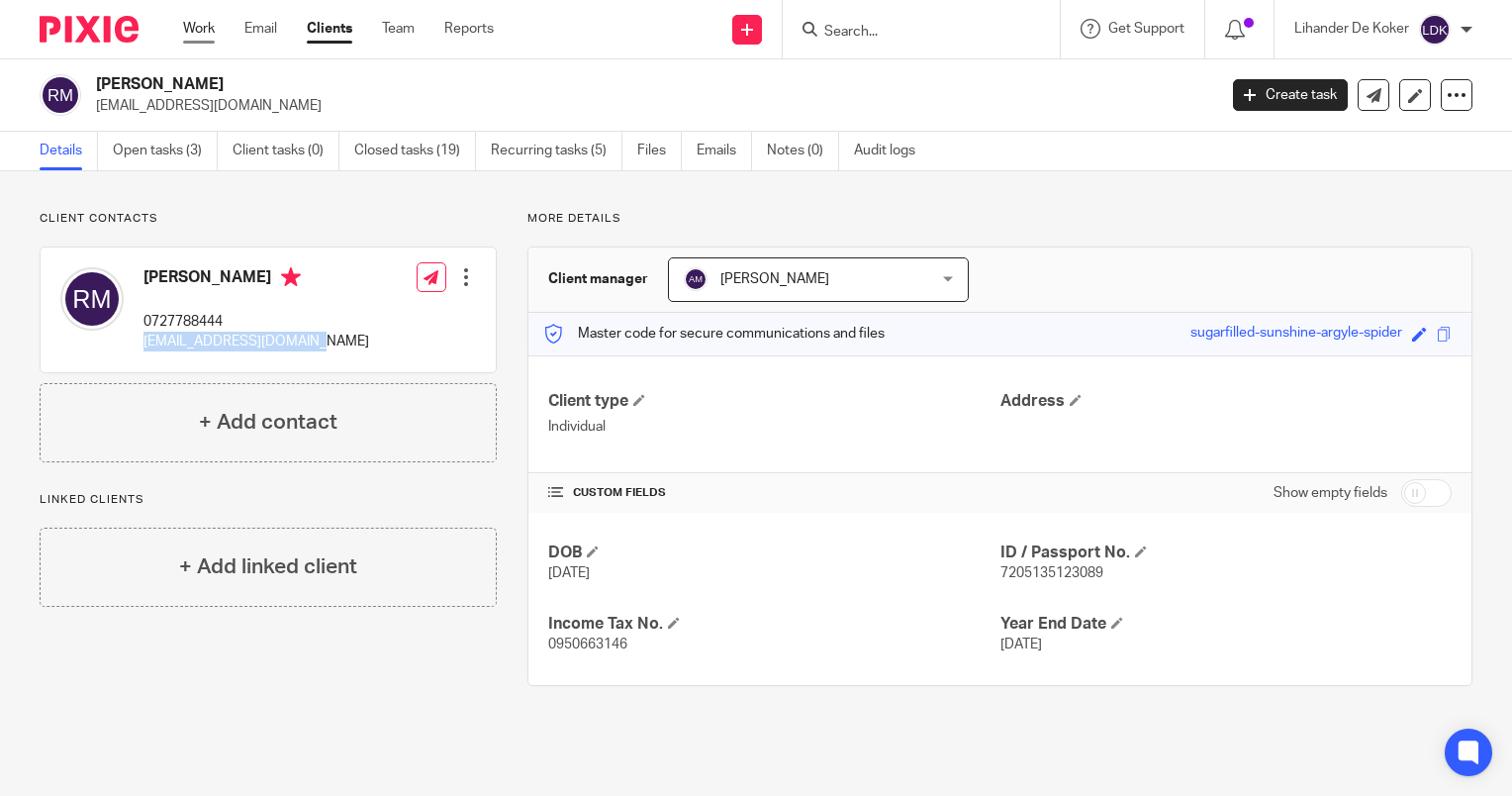
click at [190, 26] on link "Work" at bounding box center [199, 29] width 32 height 20
click at [1445, 28] on img at bounding box center [1435, 30] width 32 height 32
drag, startPoint x: 1419, startPoint y: 145, endPoint x: 1205, endPoint y: 412, distance: 342.2
click at [1419, 144] on li "Logout" at bounding box center [1395, 137] width 130 height 29
